Goal: Task Accomplishment & Management: Complete application form

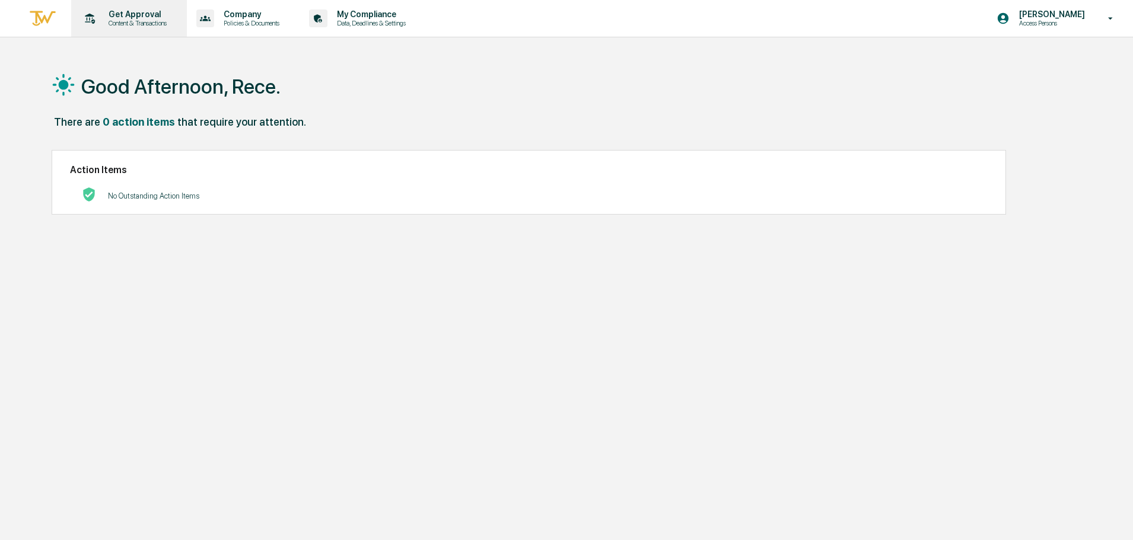
click at [120, 11] on p "Get Approval" at bounding box center [136, 13] width 74 height 9
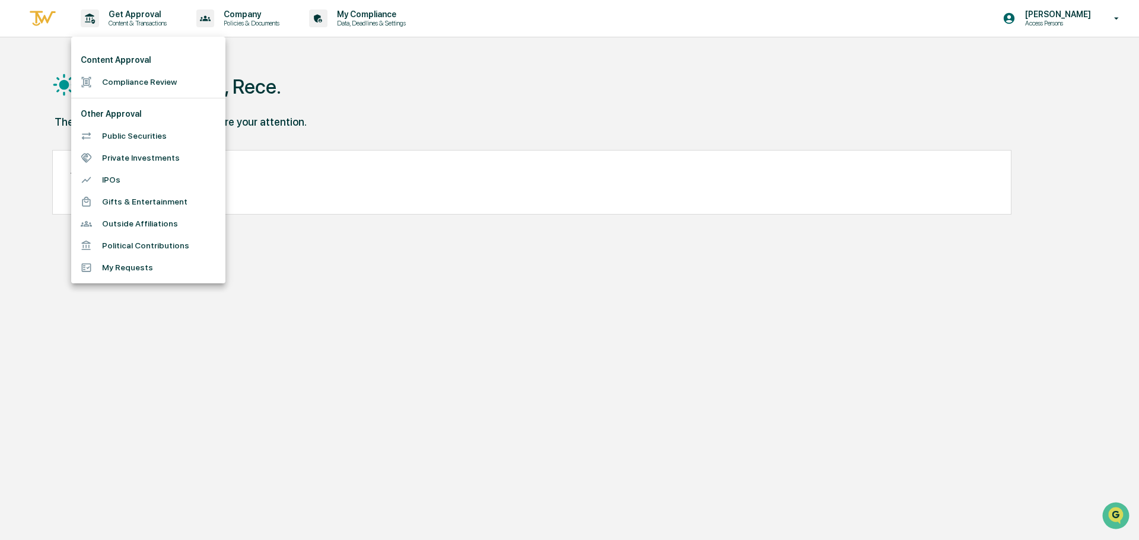
click at [139, 79] on li "Compliance Review" at bounding box center [148, 82] width 154 height 22
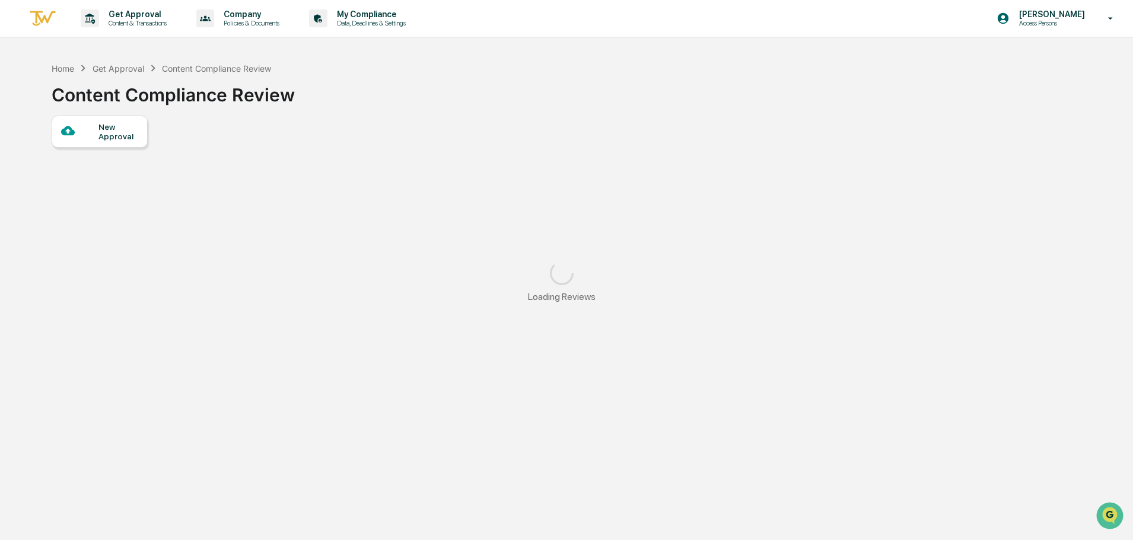
click at [111, 145] on div "New Approval" at bounding box center [100, 132] width 96 height 32
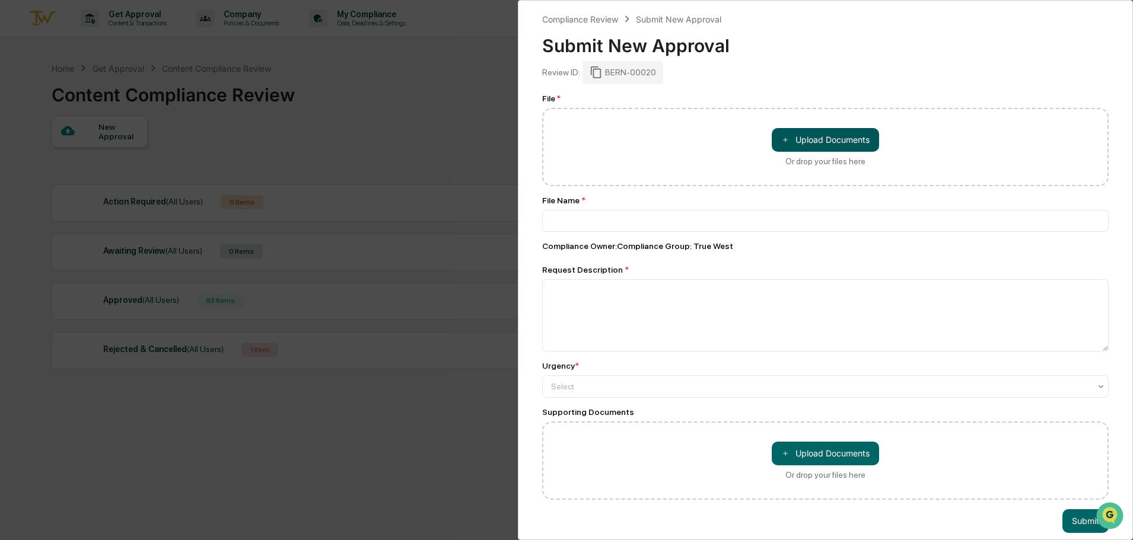
click at [798, 138] on button "＋ Upload Documents" at bounding box center [825, 140] width 107 height 24
type input "**********"
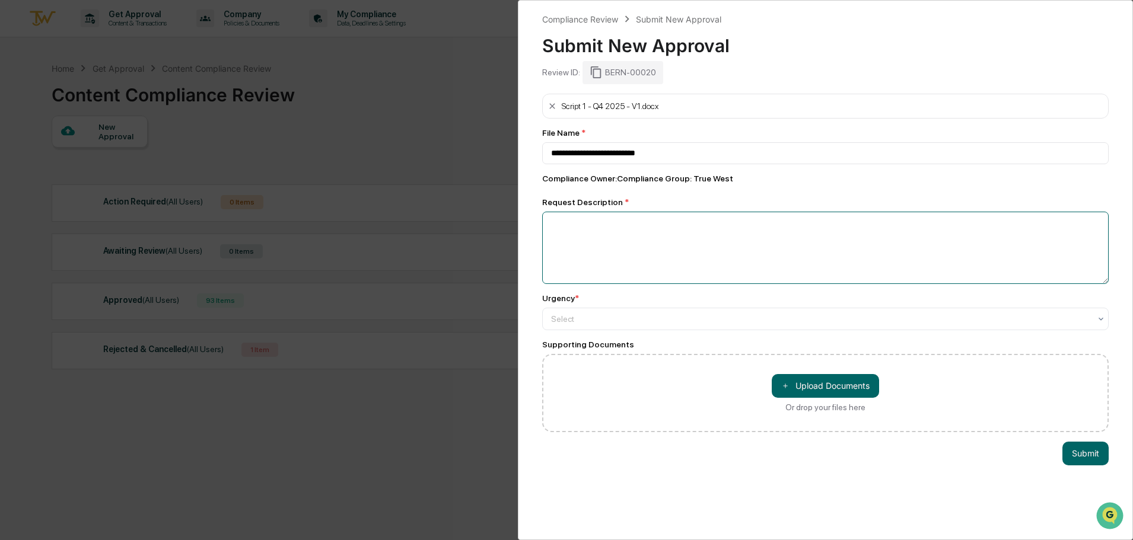
click at [684, 250] on textarea at bounding box center [825, 248] width 566 height 72
type textarea "**********"
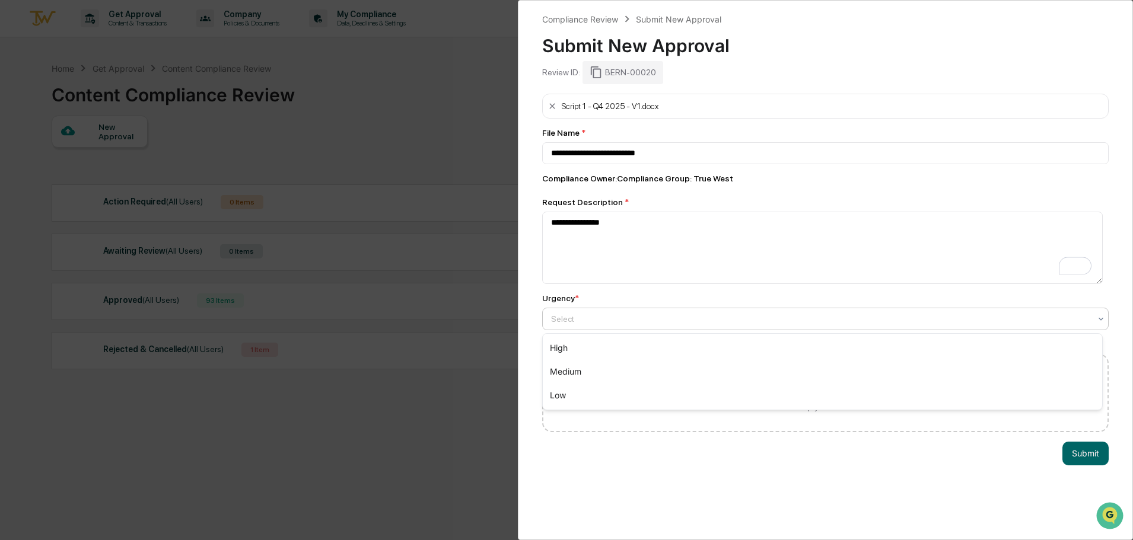
click at [696, 321] on div at bounding box center [820, 319] width 539 height 12
click at [689, 369] on div "Medium" at bounding box center [822, 372] width 559 height 24
click at [1080, 452] on button "Submit" at bounding box center [1085, 454] width 46 height 24
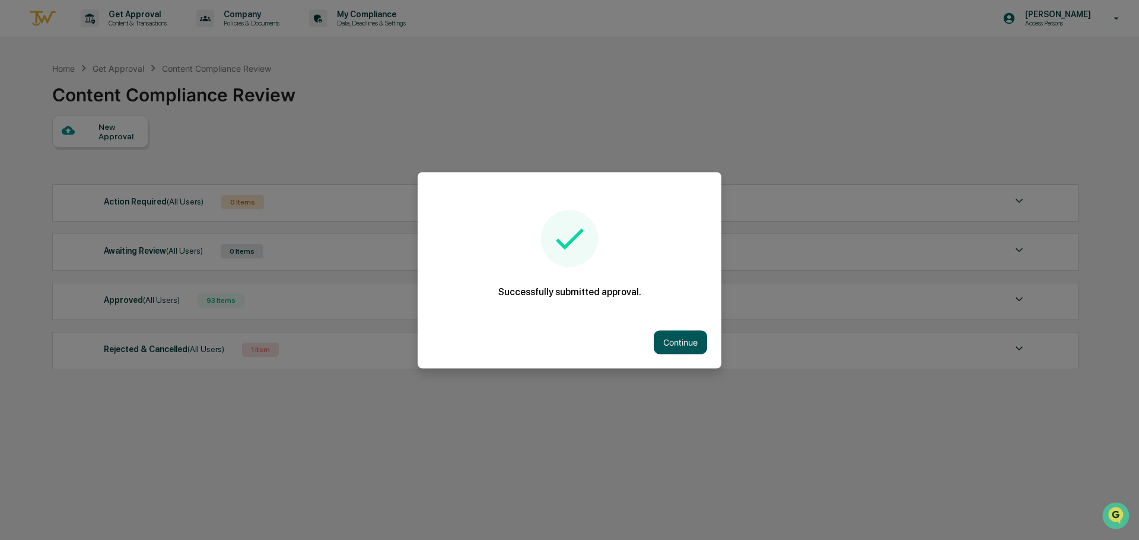
click at [666, 350] on button "Continue" at bounding box center [679, 342] width 53 height 24
